Goal: Find specific page/section: Find specific page/section

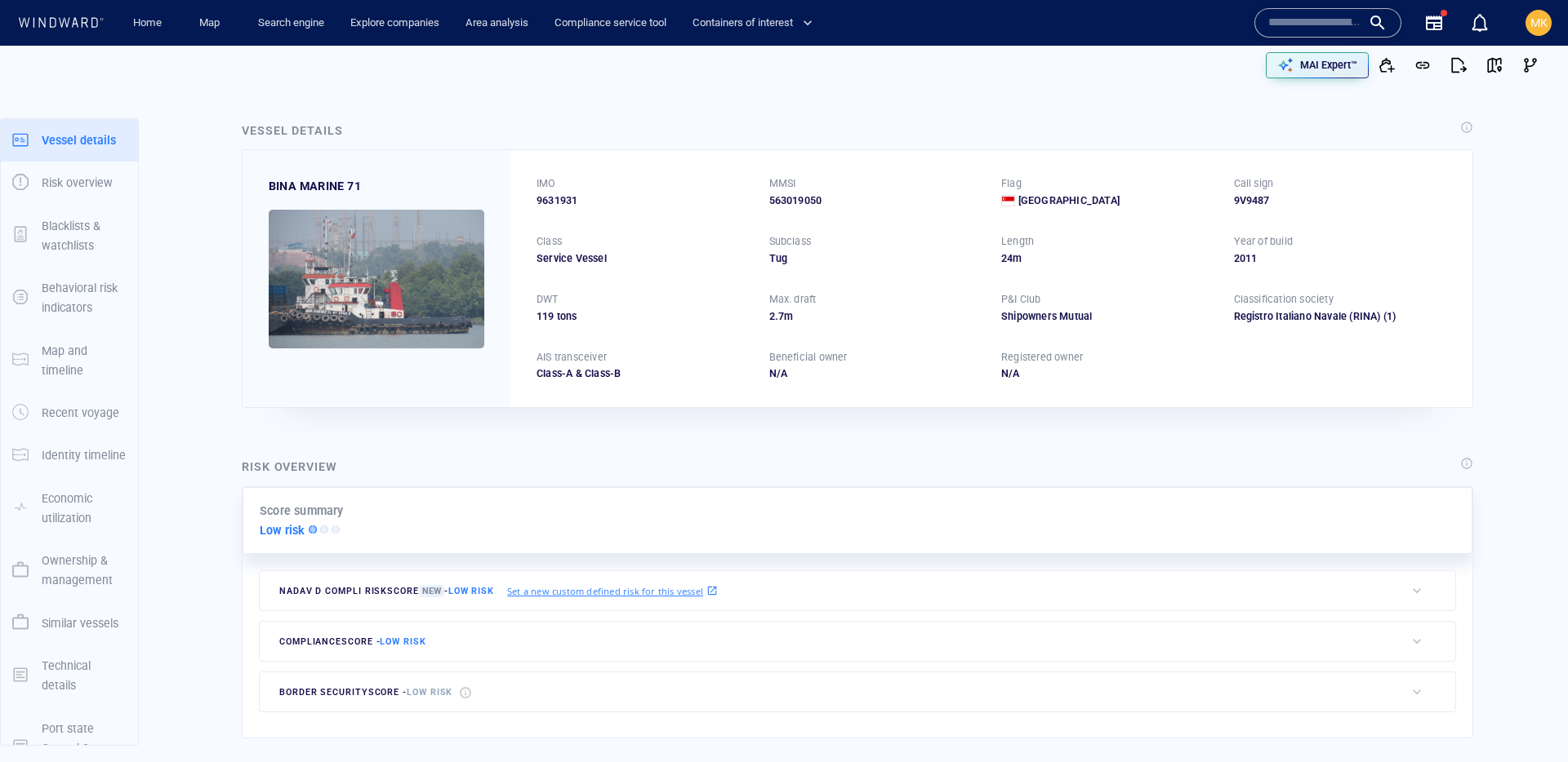
click at [1302, 33] on input "text" at bounding box center [1315, 23] width 93 height 25
paste input "**********"
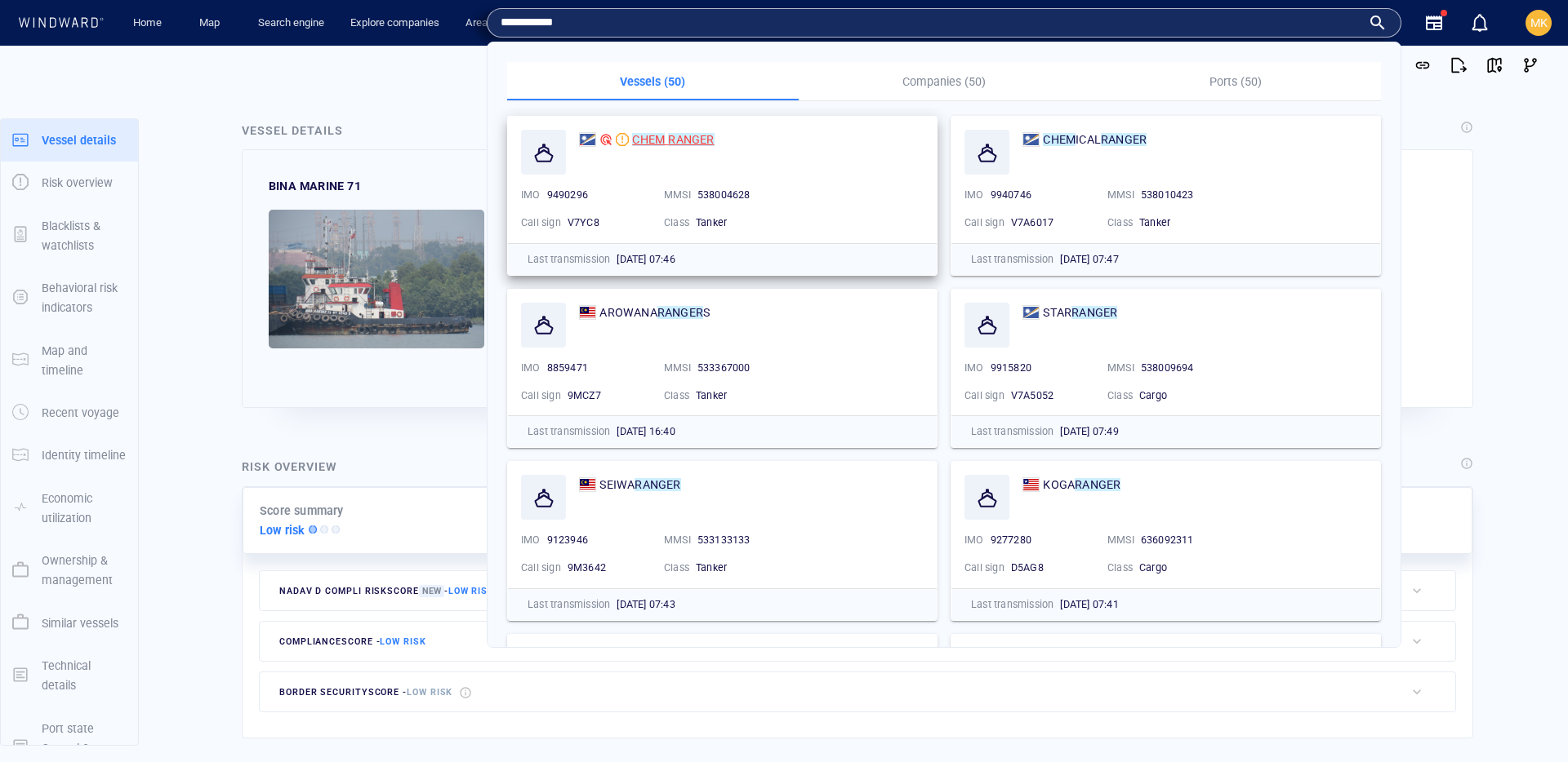
type input "**********"
click at [689, 142] on mark "RANGER" at bounding box center [691, 139] width 46 height 13
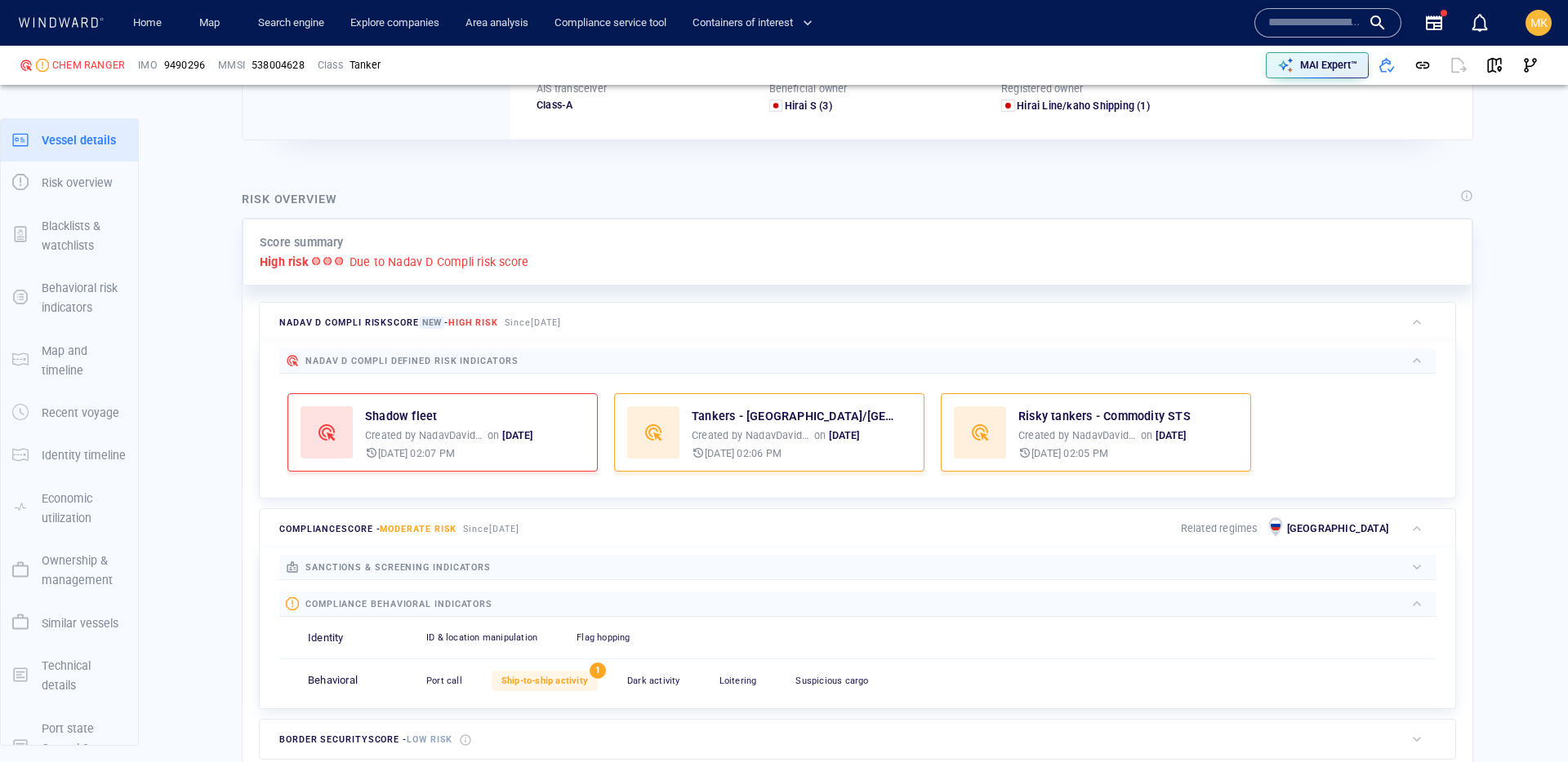
scroll to position [42, 0]
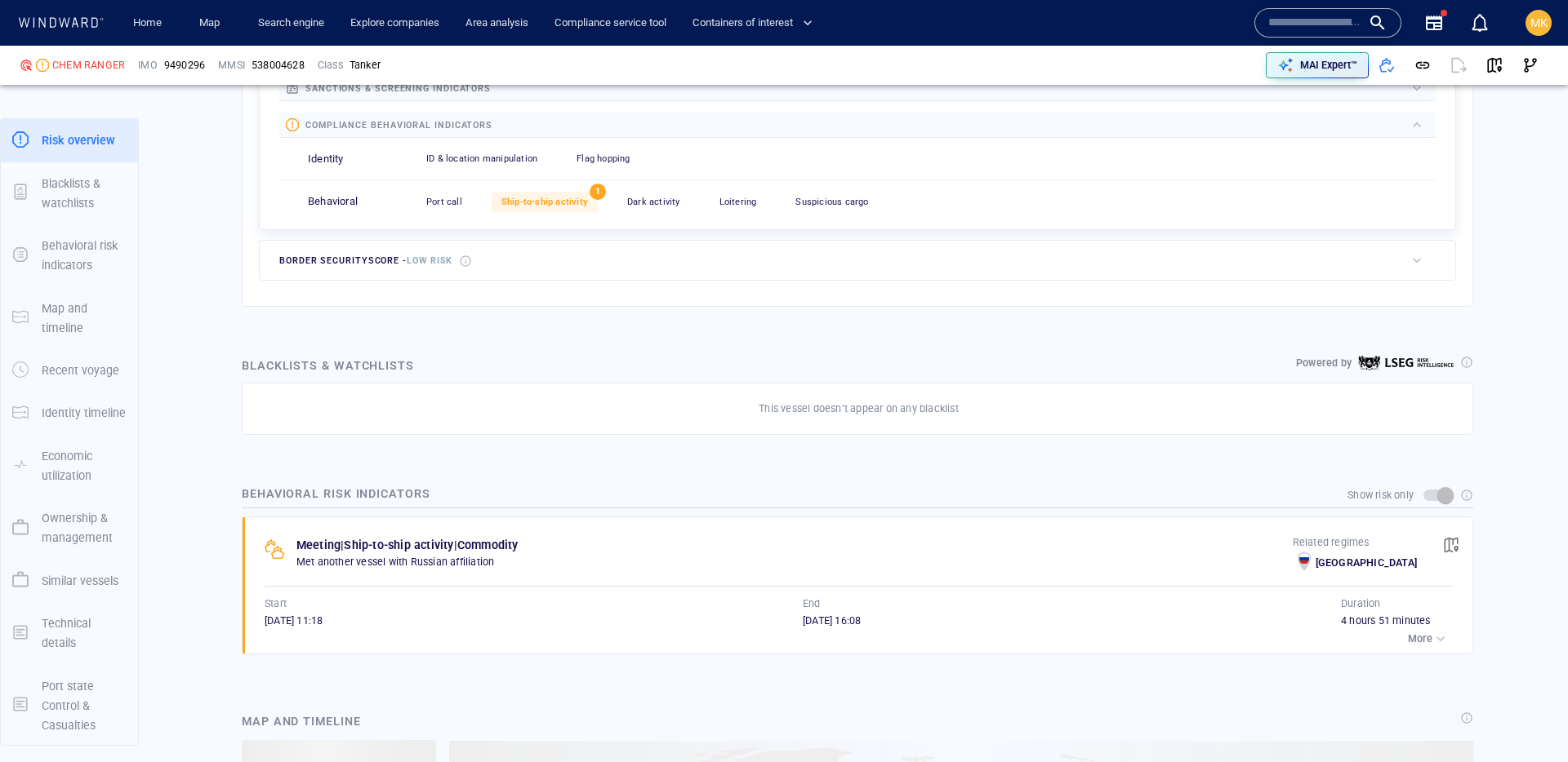
scroll to position [44, 0]
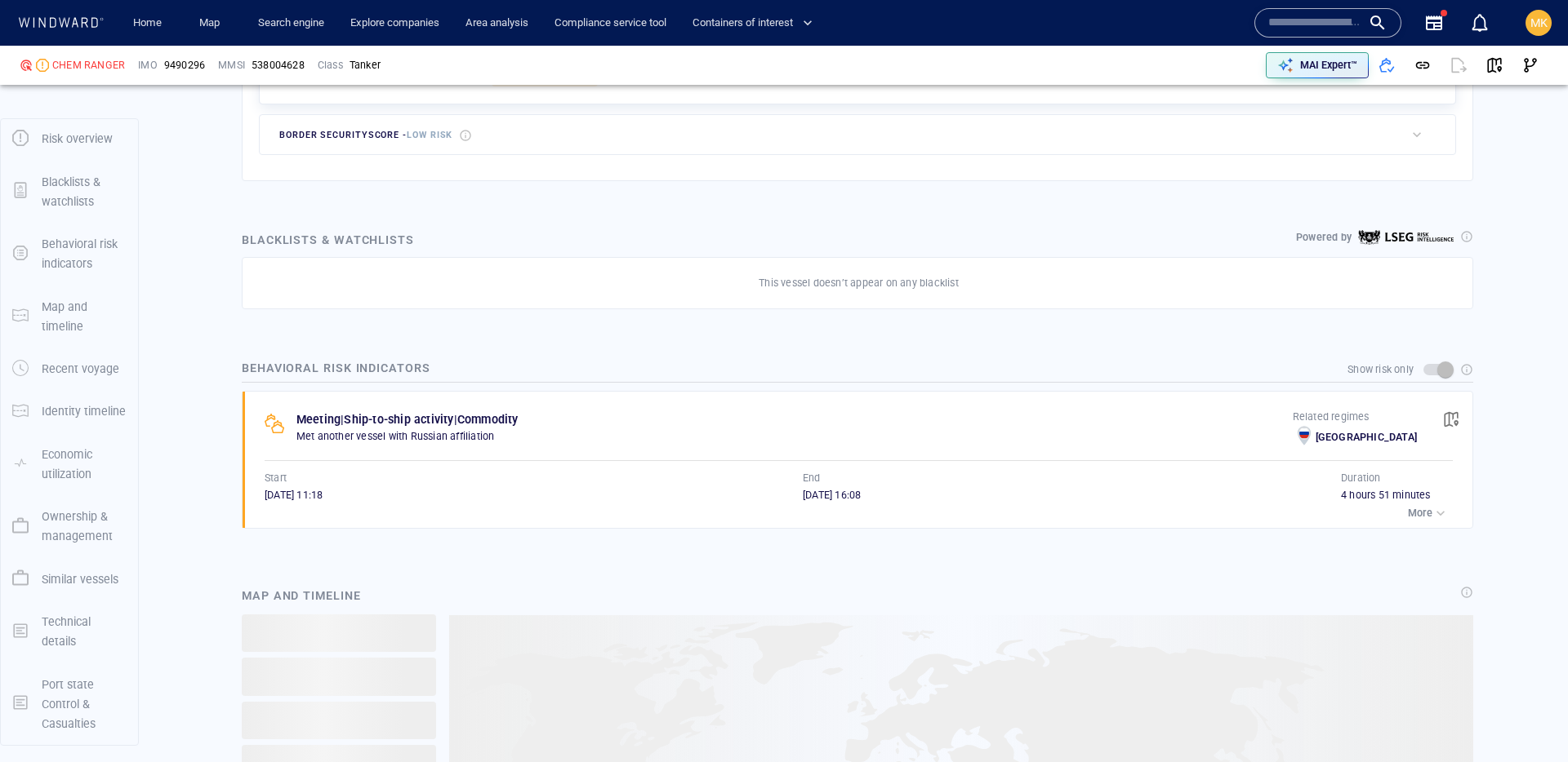
click at [1433, 512] on div "button" at bounding box center [1440, 513] width 17 height 17
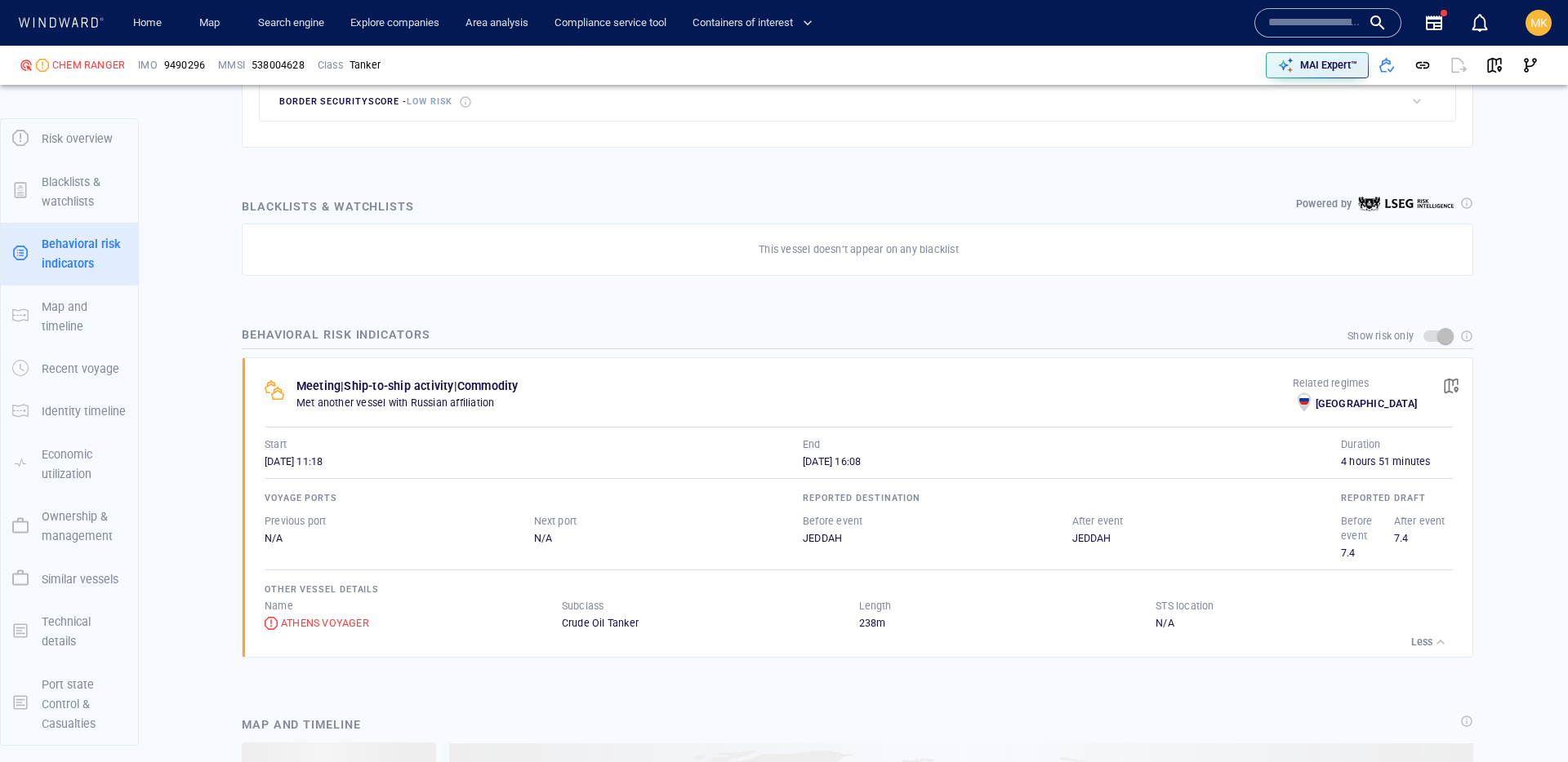
scroll to position [910, 0]
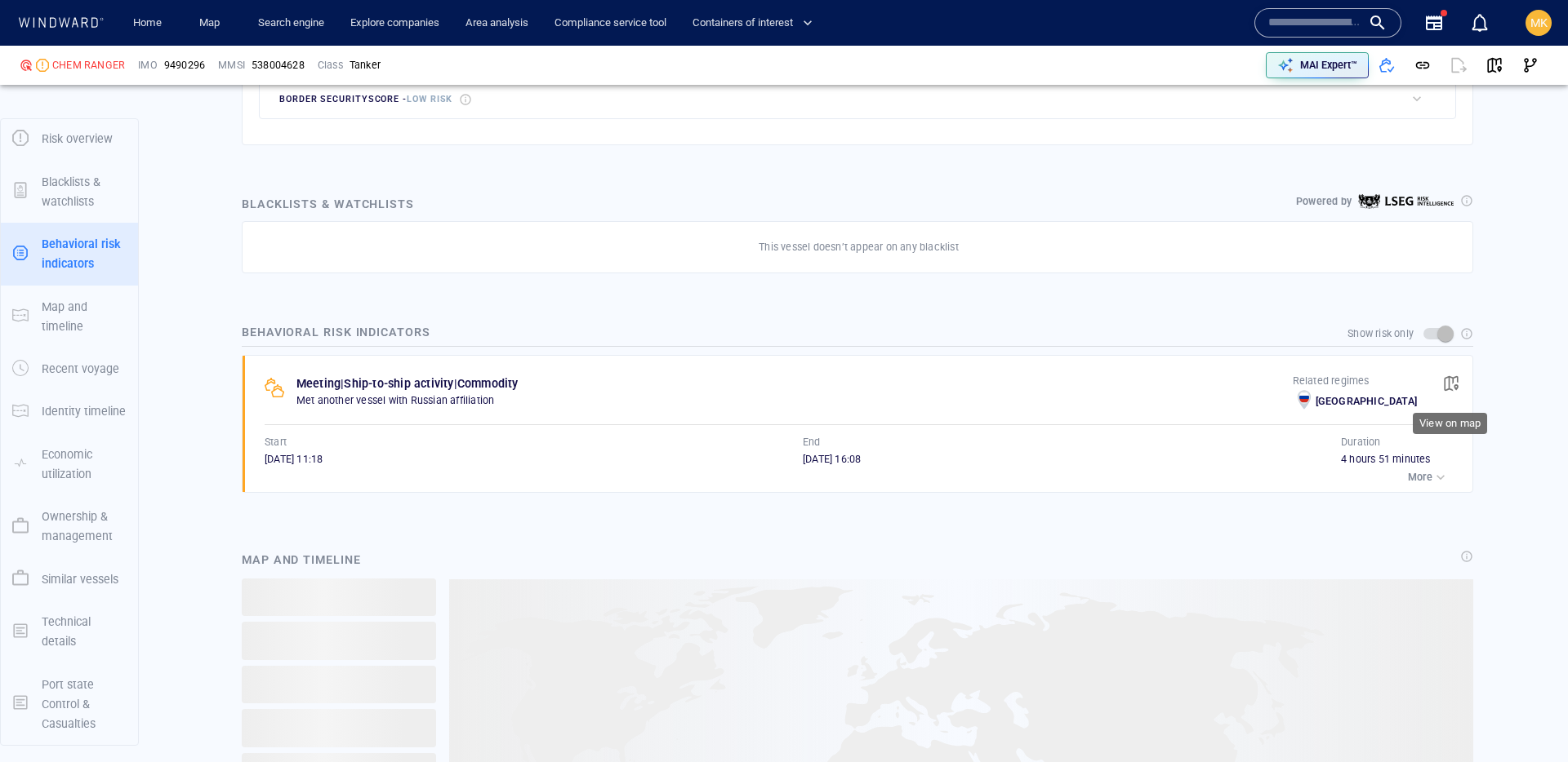
click at [1460, 383] on button "button" at bounding box center [1451, 383] width 36 height 36
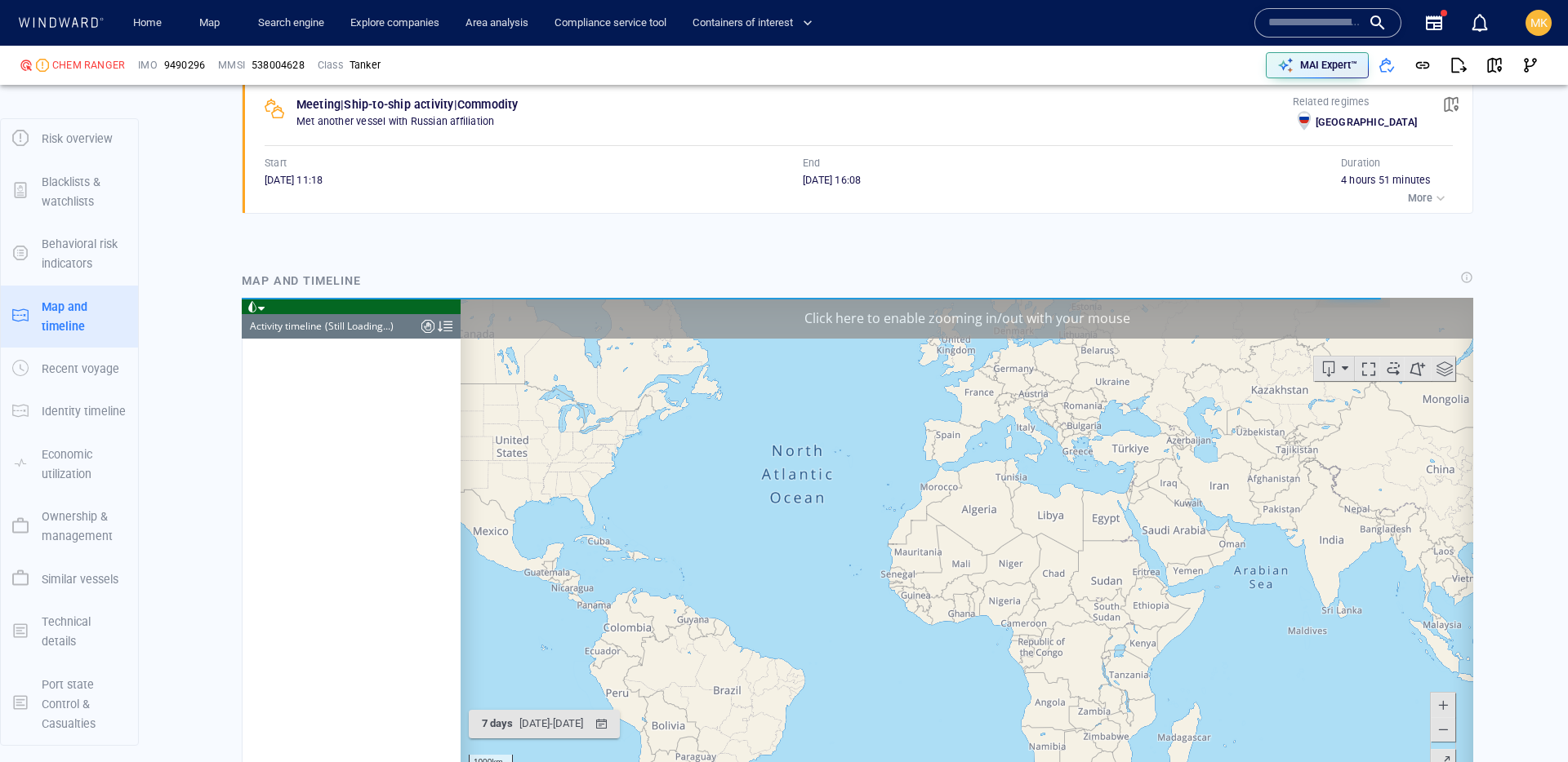
scroll to position [2604, 0]
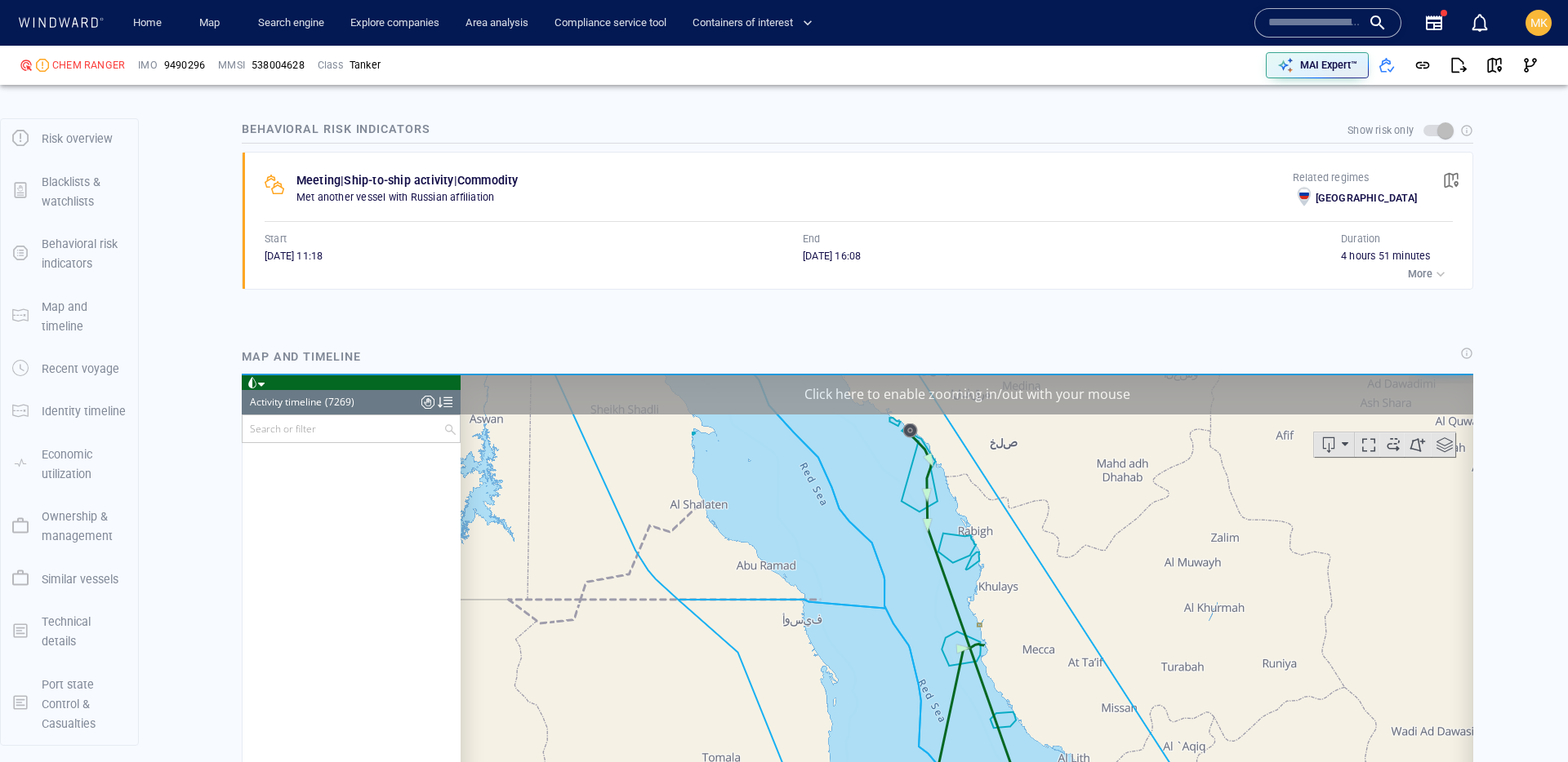
scroll to position [325896, 0]
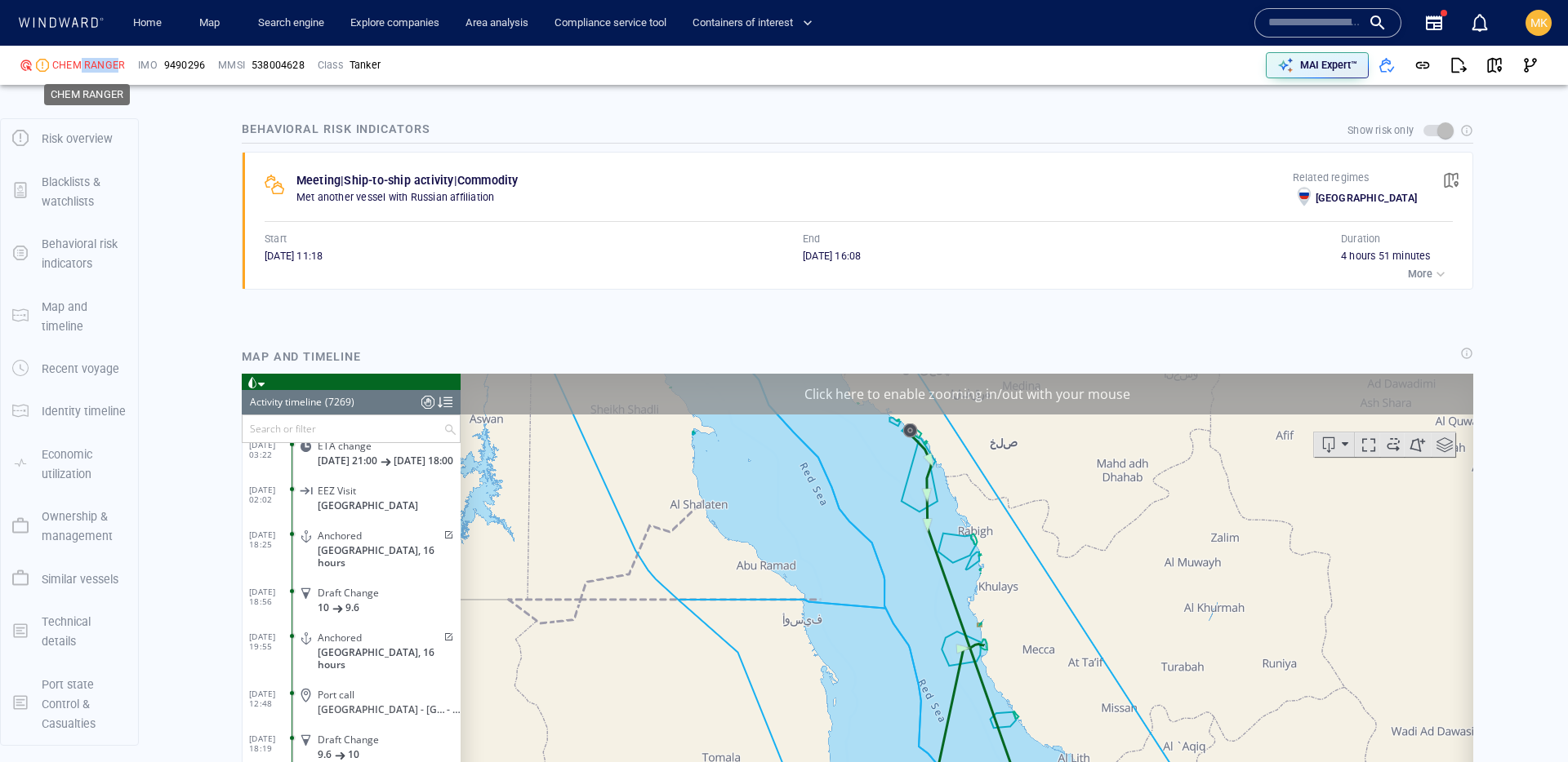
drag, startPoint x: 114, startPoint y: 63, endPoint x: 77, endPoint y: 63, distance: 37.0
click at [76, 64] on div "CHEM RANGER" at bounding box center [88, 65] width 73 height 15
drag, startPoint x: 128, startPoint y: 68, endPoint x: 55, endPoint y: 63, distance: 73.2
click at [55, 63] on div "CHEM RANGER" at bounding box center [72, 66] width 119 height 28
copy div "CHEM RANGER"
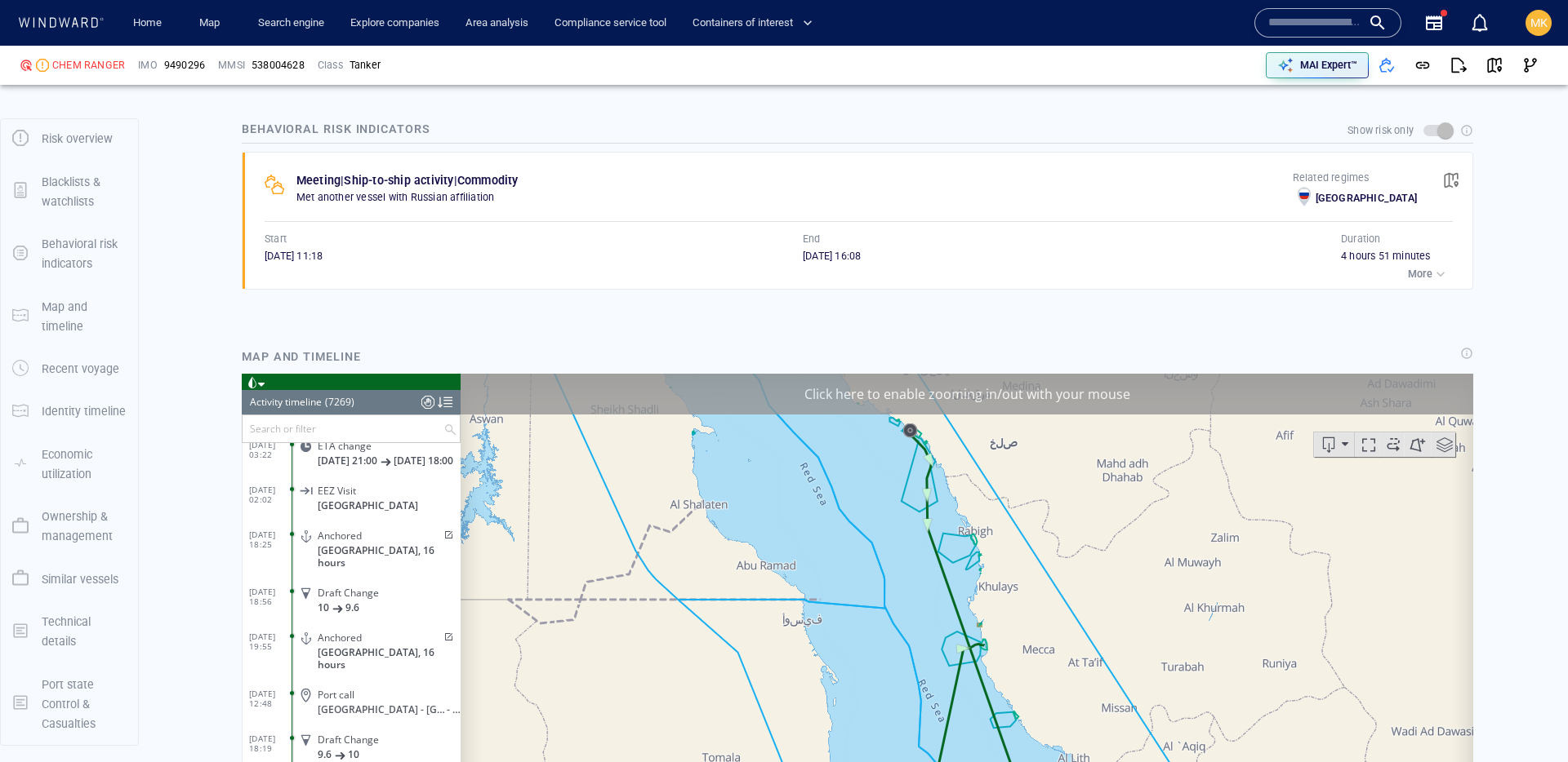
click at [171, 70] on span "9490296" at bounding box center [185, 65] width 40 height 15
copy span "9490296"
